Goal: Task Accomplishment & Management: Manage account settings

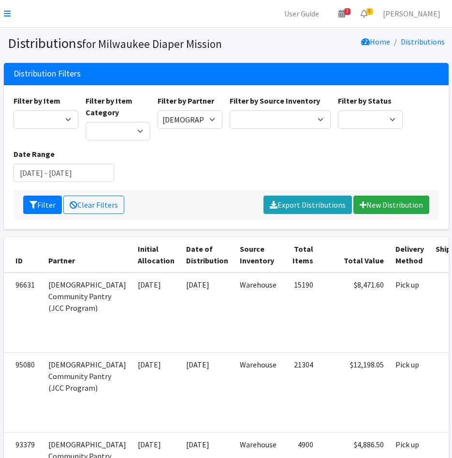
click at [11, 15] on nav "User Guide 3 3 Pick-ups remaining this week View Calendar 8 8 Requests 0 Partne…" at bounding box center [226, 14] width 452 height 28
click at [9, 13] on icon at bounding box center [7, 14] width 7 height 8
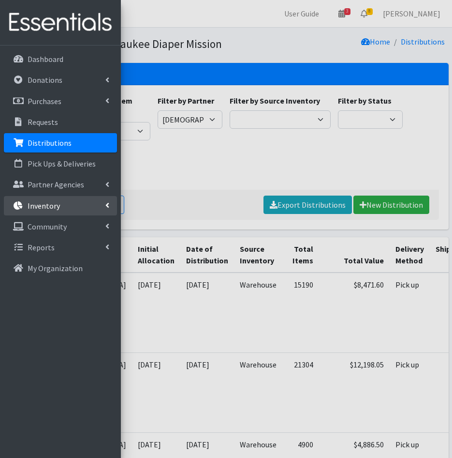
click at [54, 213] on link "Inventory" at bounding box center [60, 205] width 113 height 19
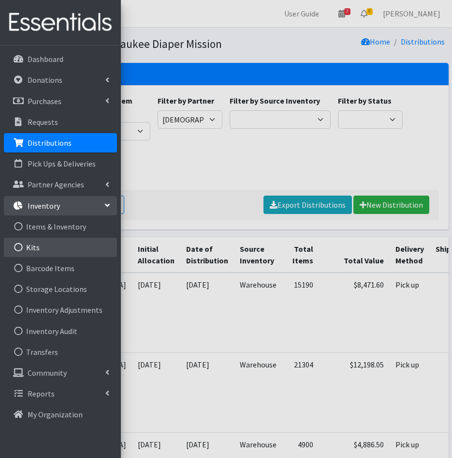
click at [18, 250] on icon at bounding box center [18, 247] width 13 height 9
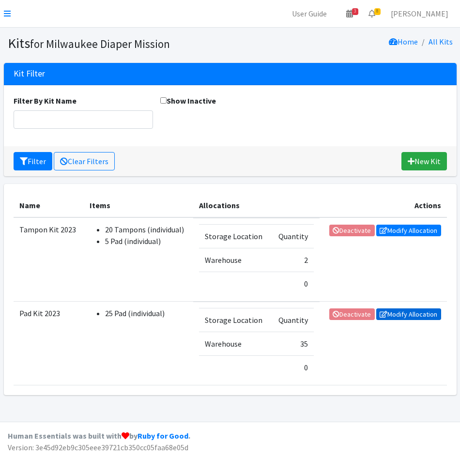
click at [415, 313] on link "Modify Allocation" at bounding box center [408, 314] width 65 height 12
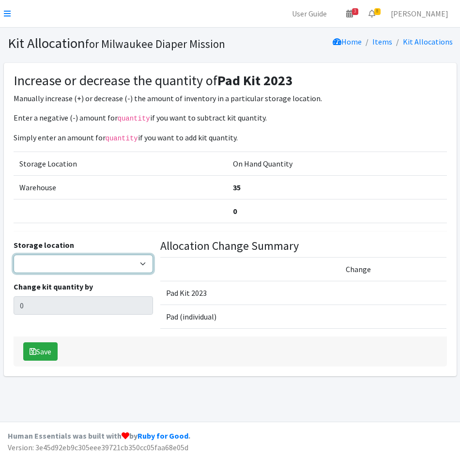
click at [91, 267] on select "Warehouse" at bounding box center [83, 263] width 139 height 18
select select "126"
click at [14, 254] on select "Warehouse" at bounding box center [83, 263] width 139 height 18
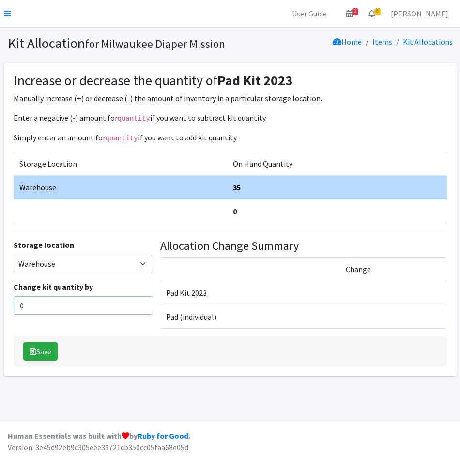
drag, startPoint x: 40, startPoint y: 309, endPoint x: -6, endPoint y: 307, distance: 46.0
click at [0, 307] on html "User Guide 3 3 Pick-ups remaining this week View Calendar 8 8 Requests 0 Partne…" at bounding box center [230, 229] width 460 height 458
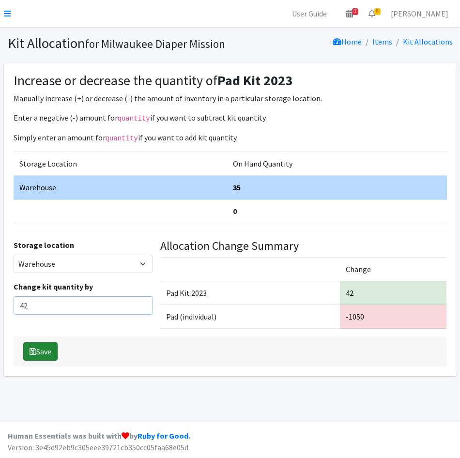
type input "42"
click at [41, 349] on button "Save" at bounding box center [40, 351] width 34 height 18
